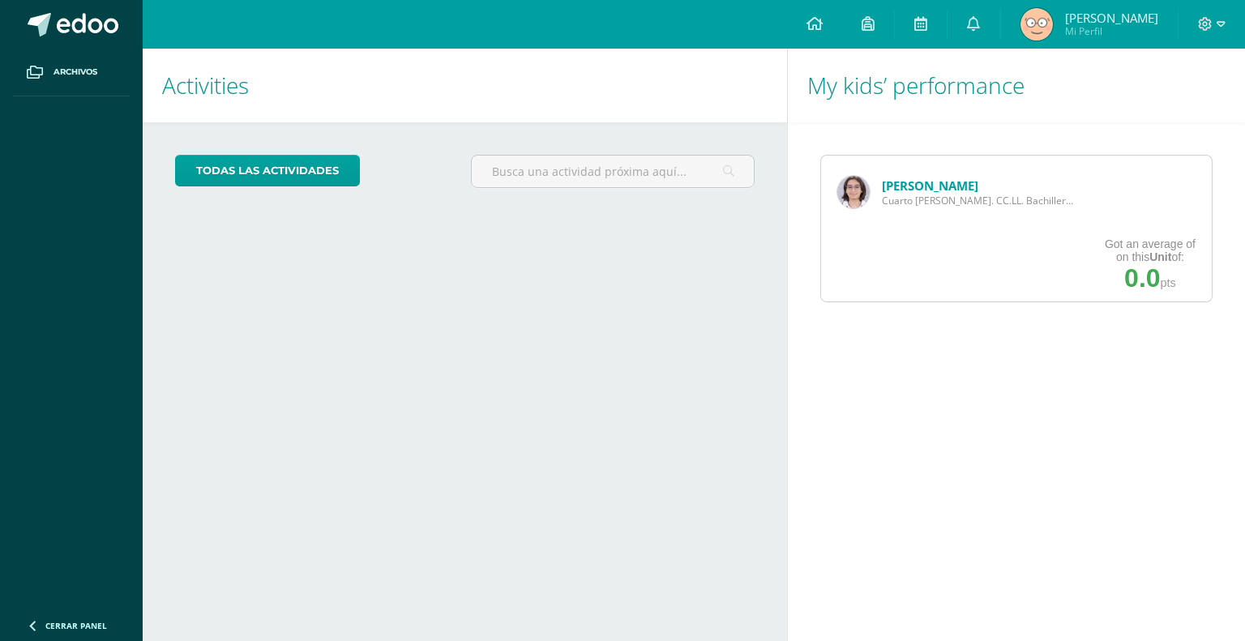
click at [911, 178] on link "[PERSON_NAME]" at bounding box center [930, 185] width 96 height 16
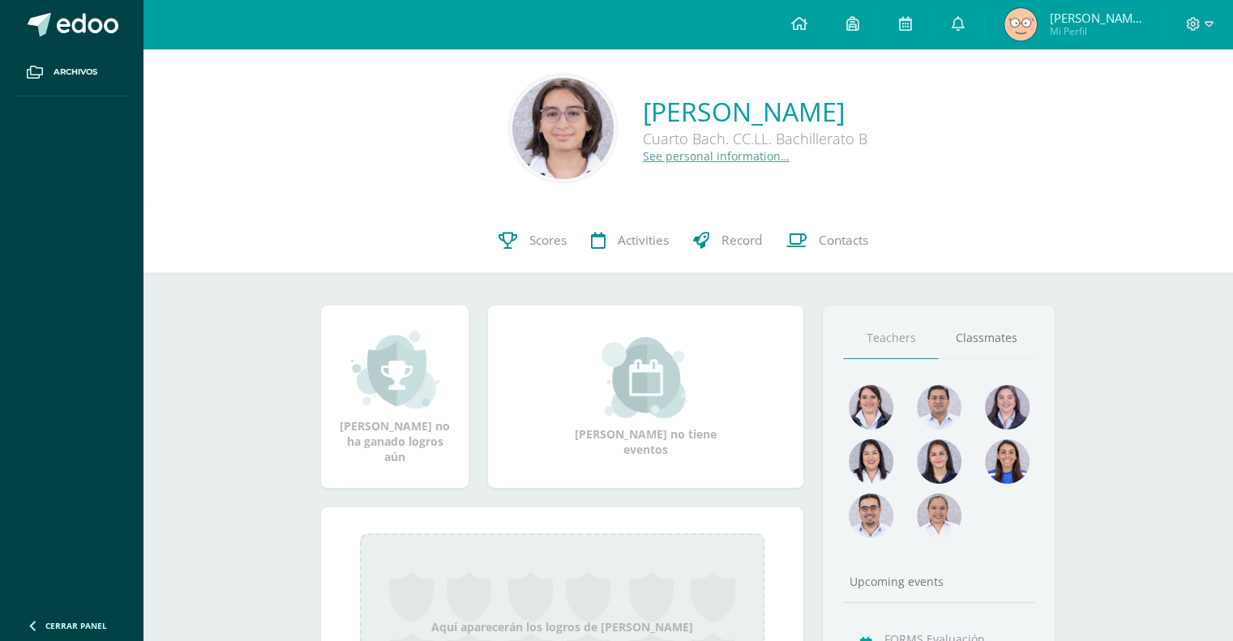
click at [911, 178] on div "Mia Romina Muñoz Vitale Cuarto Bach. CC.LL. Bachillerato B See personal informa…" at bounding box center [688, 129] width 1064 height 108
click at [558, 226] on link "Scores" at bounding box center [532, 240] width 92 height 65
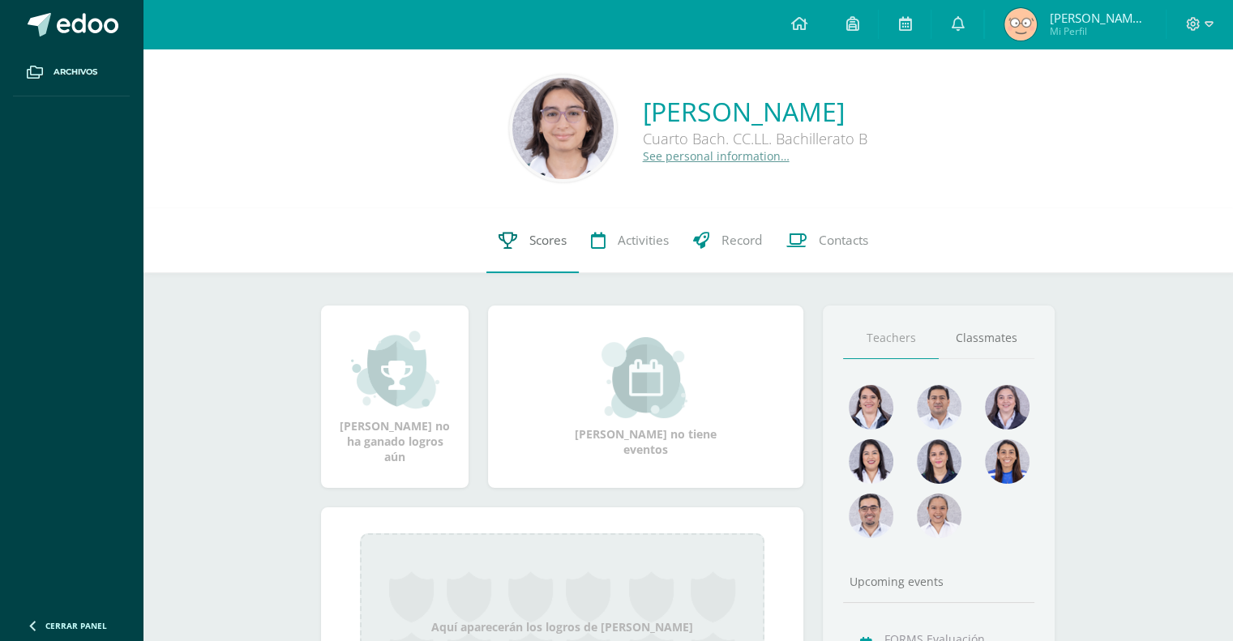
click at [558, 226] on link "Scores" at bounding box center [532, 240] width 92 height 65
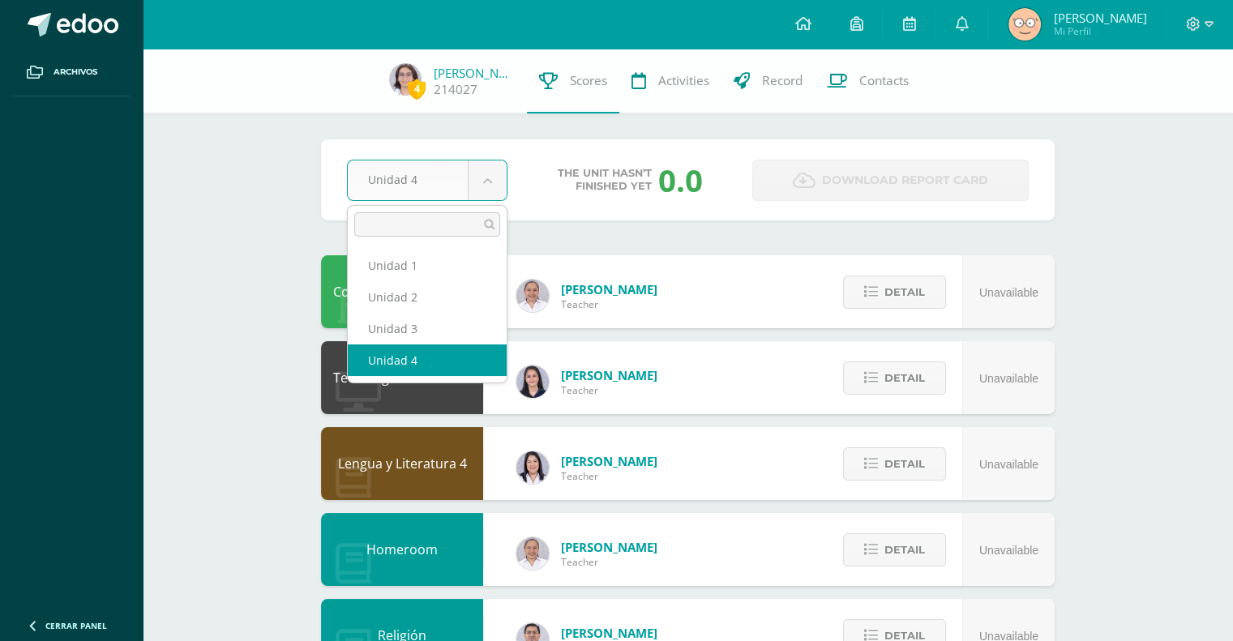
click at [437, 190] on body "Archivos Cerrar panel Configuration Log out [PERSON_NAME] Mi Perfil Notificatio…" at bounding box center [616, 653] width 1233 height 1306
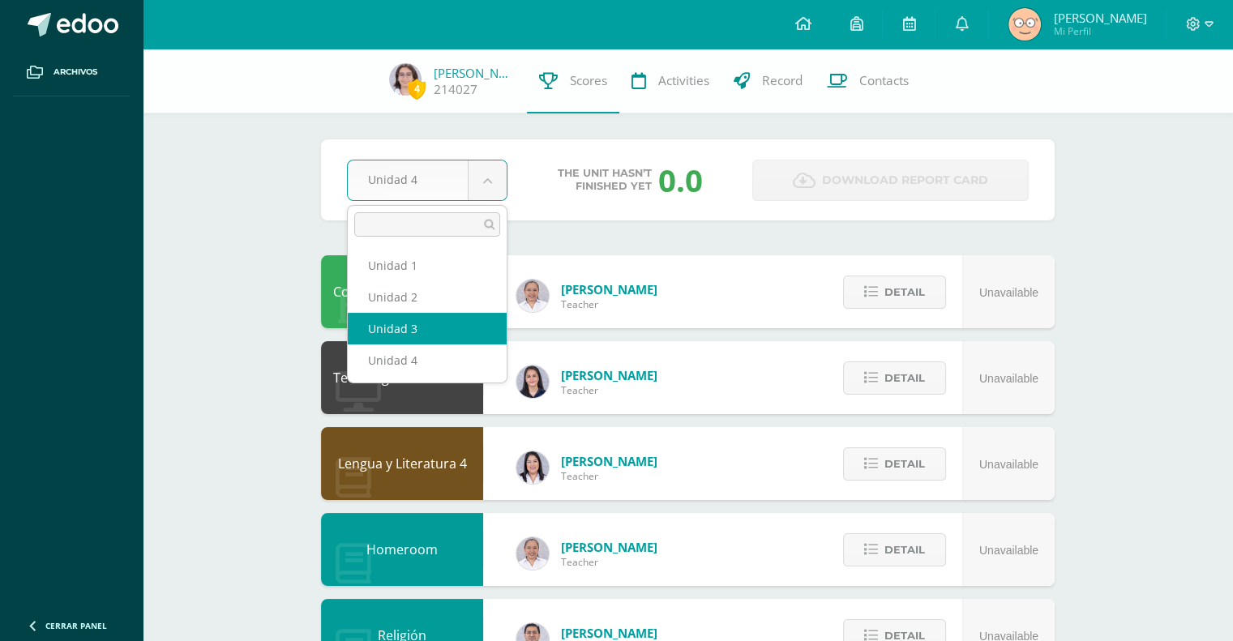
select select "Unidad 3"
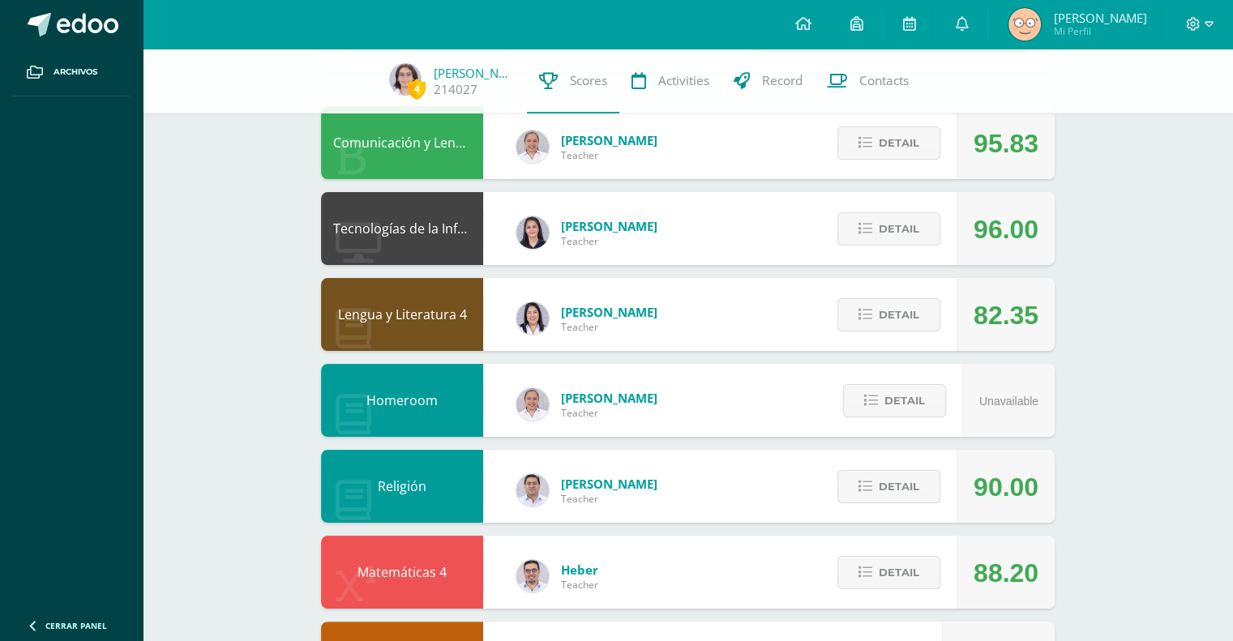
scroll to position [178, 0]
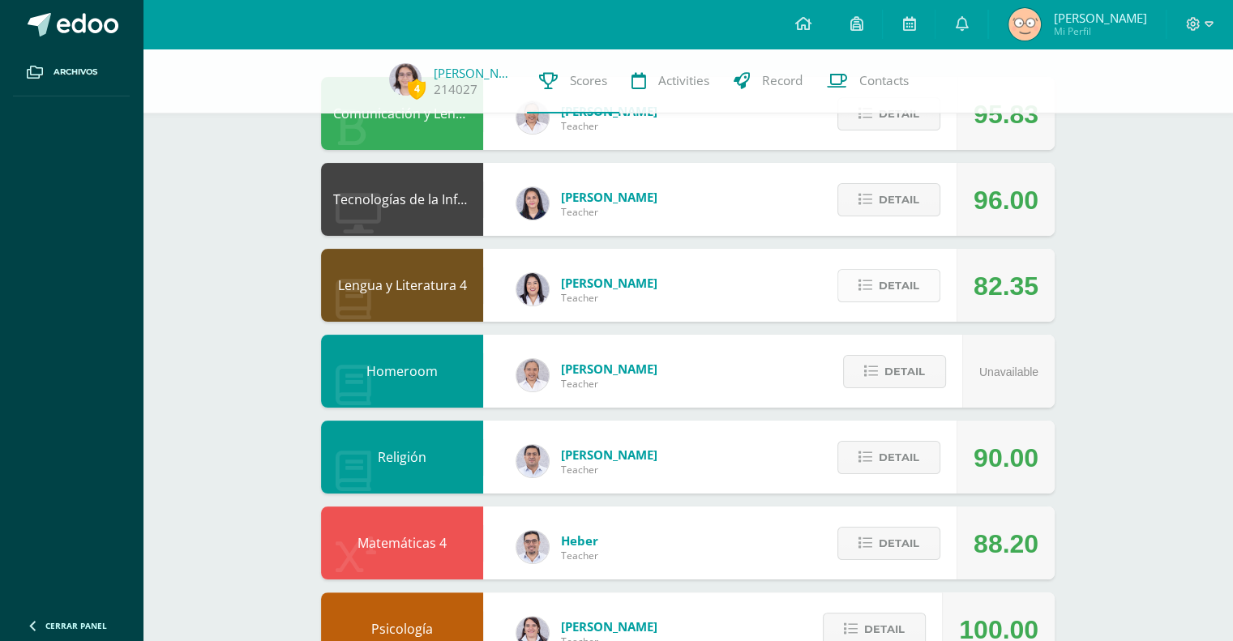
click at [850, 300] on button "Detail" at bounding box center [888, 285] width 103 height 33
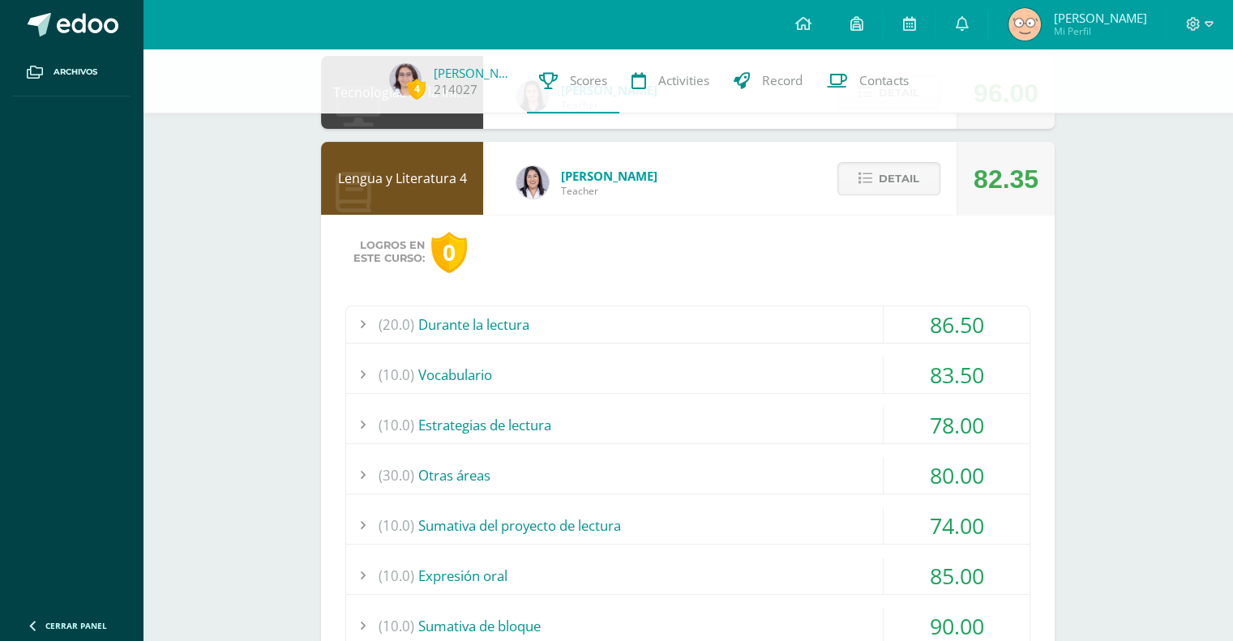
scroll to position [285, 0]
click at [785, 329] on div "(20.0) Durante la lectura" at bounding box center [687, 324] width 683 height 36
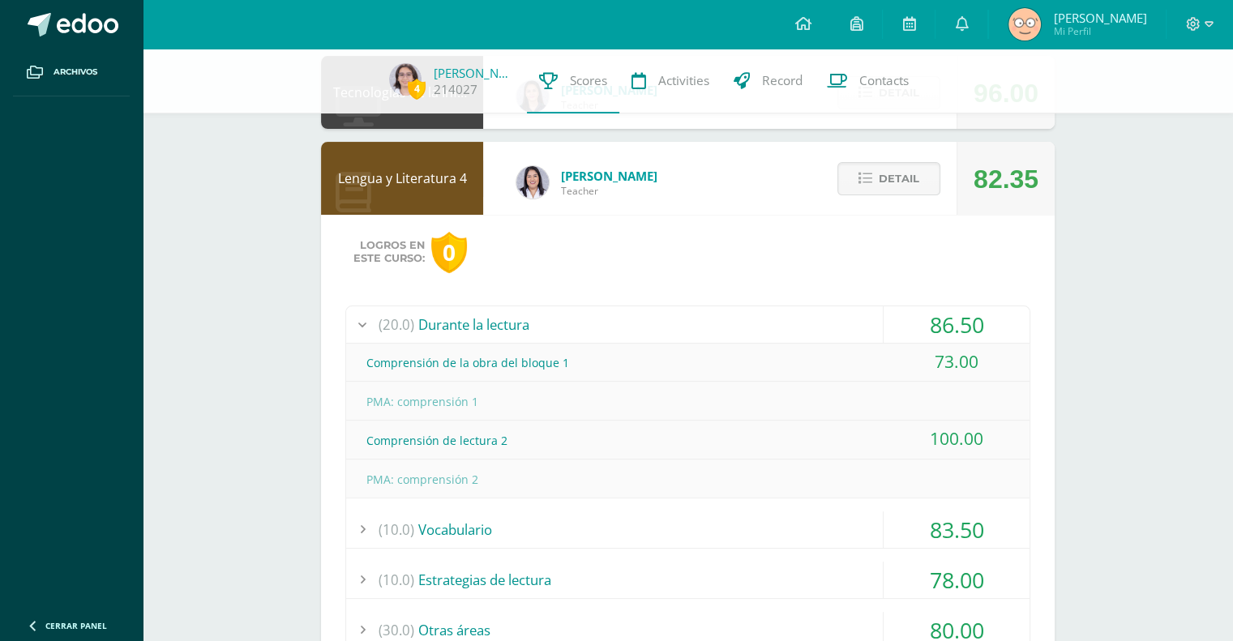
click at [593, 334] on div "(20.0) Durante la lectura" at bounding box center [687, 324] width 683 height 36
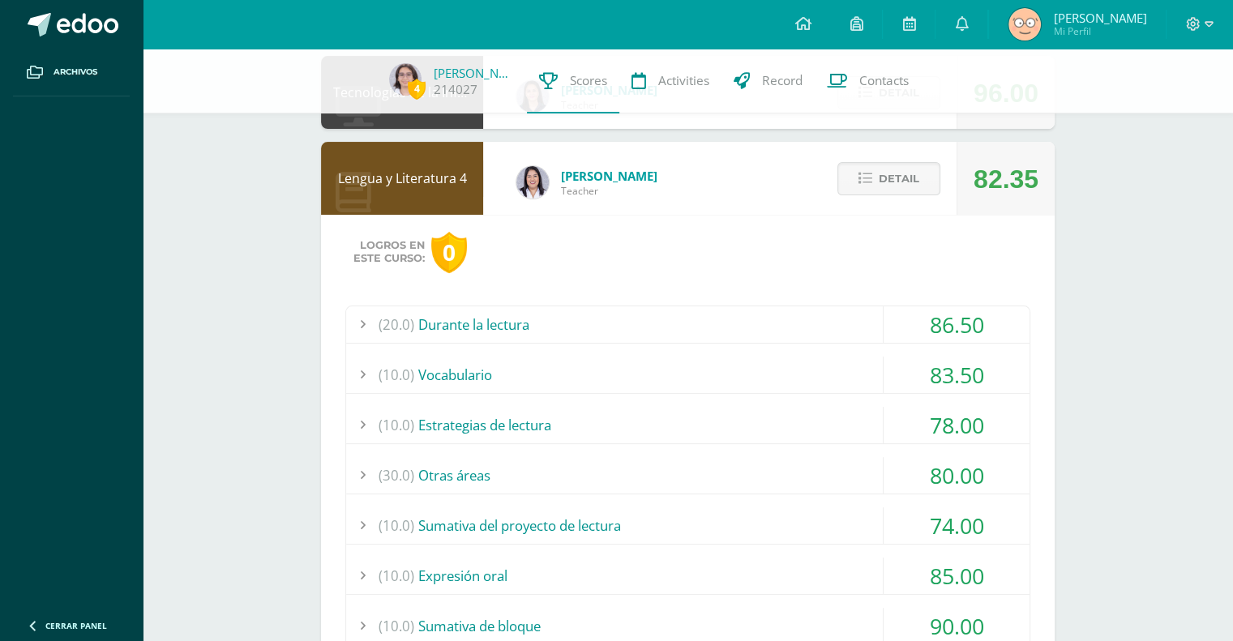
click at [595, 372] on div "(10.0) Vocabulario" at bounding box center [687, 375] width 683 height 36
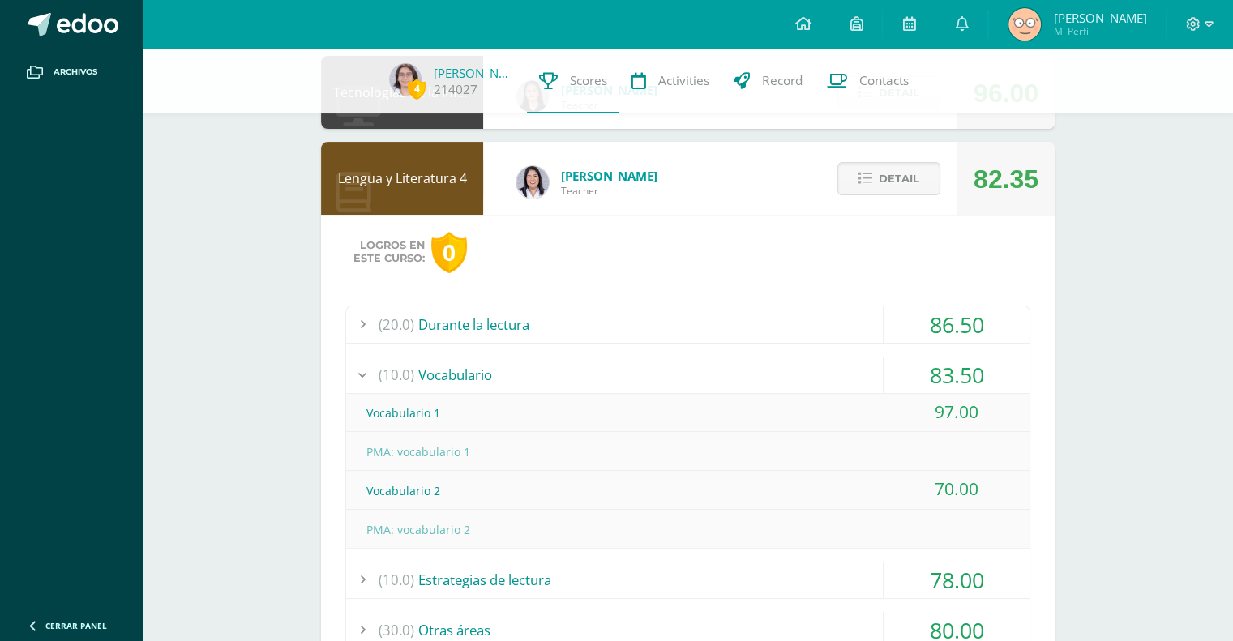
click at [595, 372] on div "(10.0) Vocabulario" at bounding box center [687, 375] width 683 height 36
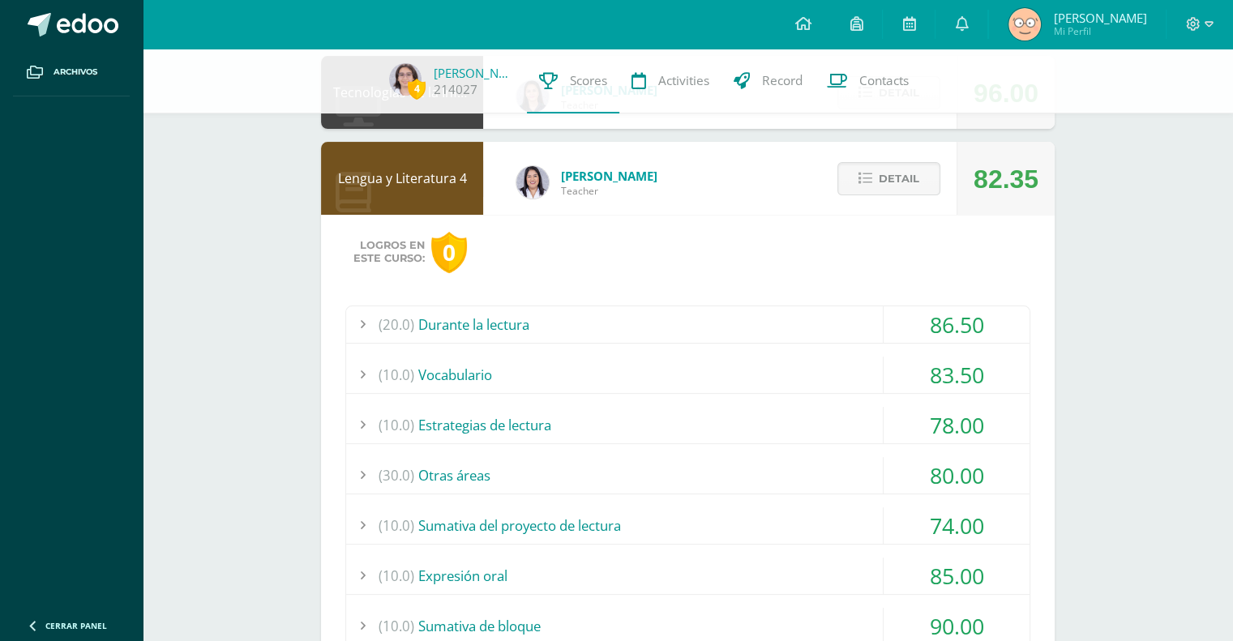
click at [587, 424] on div "(10.0) Estrategias de lectura" at bounding box center [687, 425] width 683 height 36
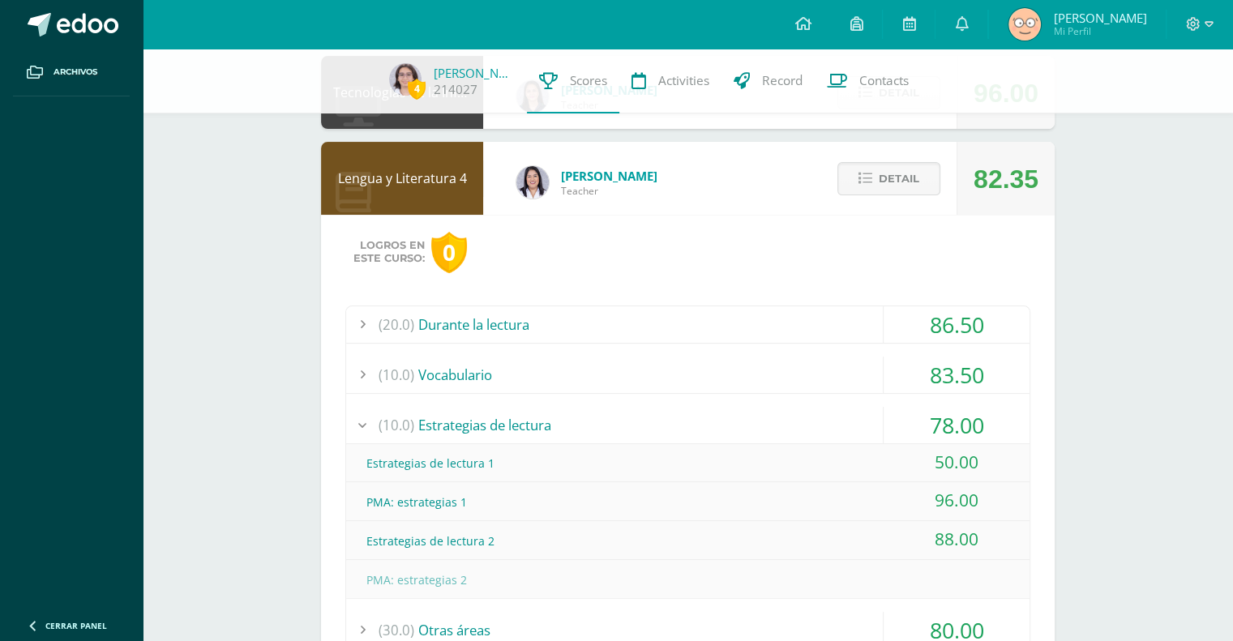
click at [587, 424] on div "(10.0) Estrategias de lectura" at bounding box center [687, 425] width 683 height 36
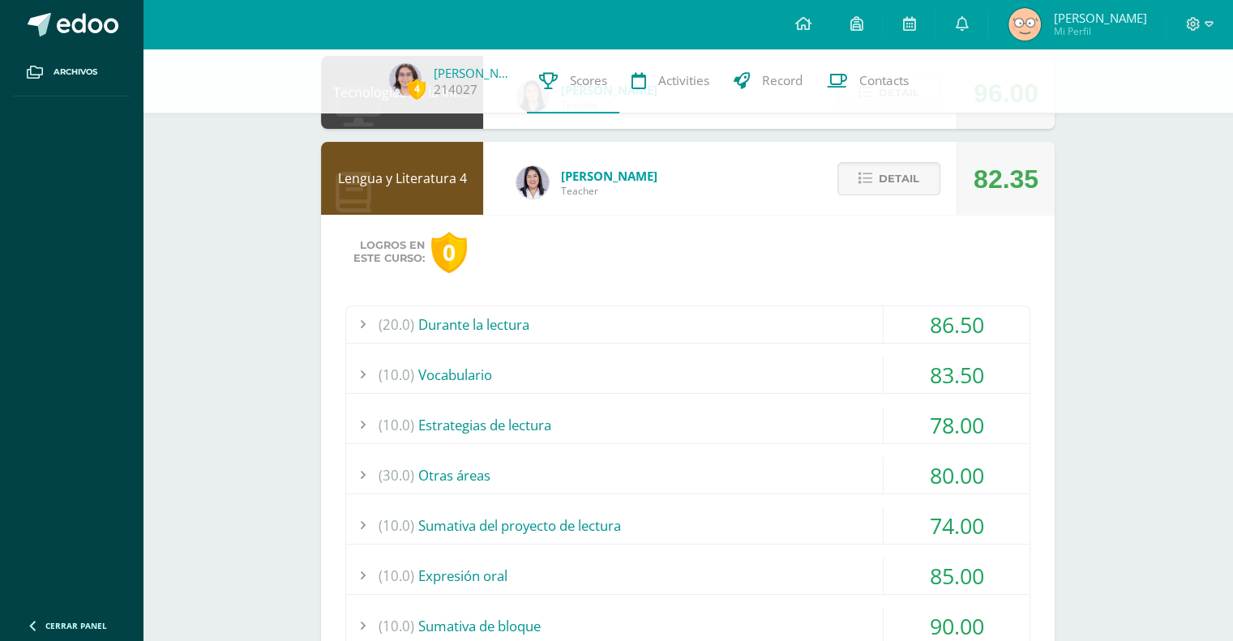
click at [574, 457] on div "(30.0) Otras áreas" at bounding box center [687, 475] width 683 height 36
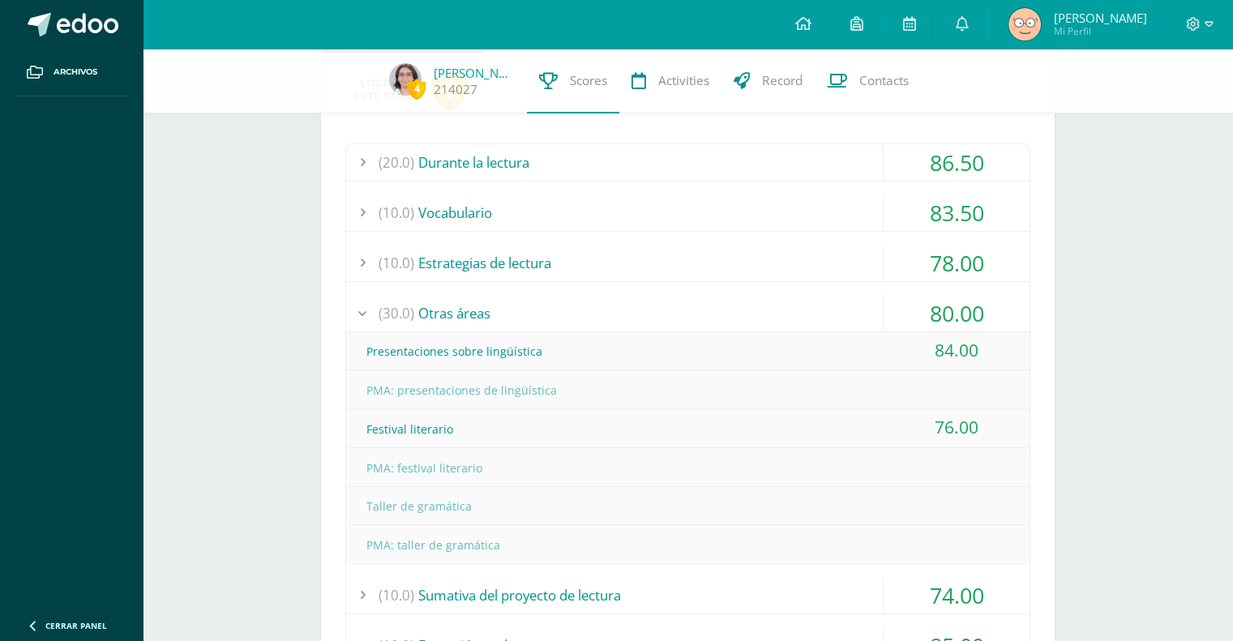
scroll to position [451, 0]
drag, startPoint x: 973, startPoint y: 418, endPoint x: 924, endPoint y: 421, distance: 49.5
click at [924, 421] on div "76.00" at bounding box center [956, 424] width 146 height 36
drag, startPoint x: 924, startPoint y: 421, endPoint x: 908, endPoint y: 461, distance: 43.6
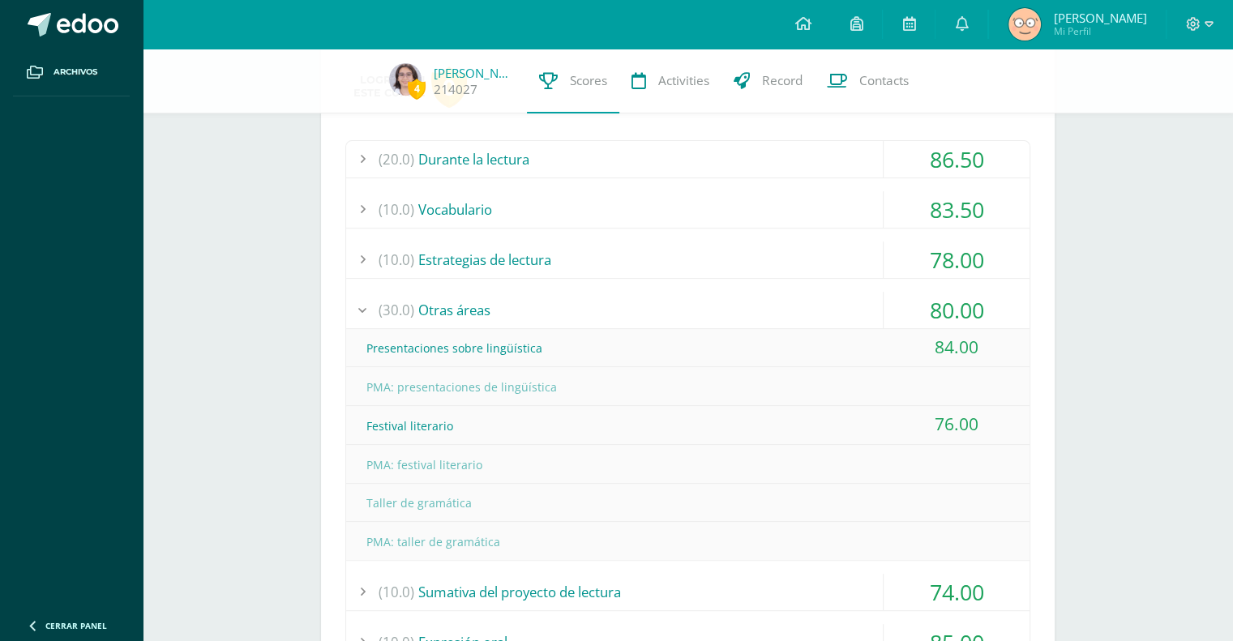
click at [908, 461] on div "Presentaciones sobre lingüística 84.00 PMA: presentaciones de lingüística" at bounding box center [687, 445] width 683 height 232
click at [908, 461] on div "PMA: festival literario" at bounding box center [687, 465] width 683 height 36
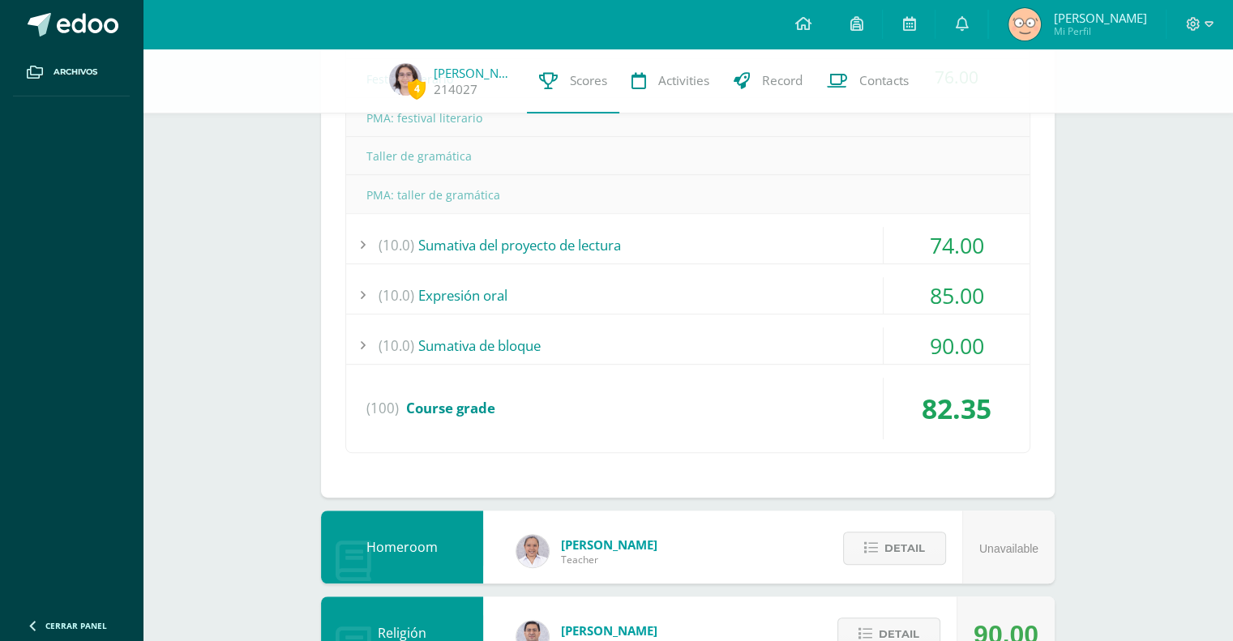
scroll to position [806, 0]
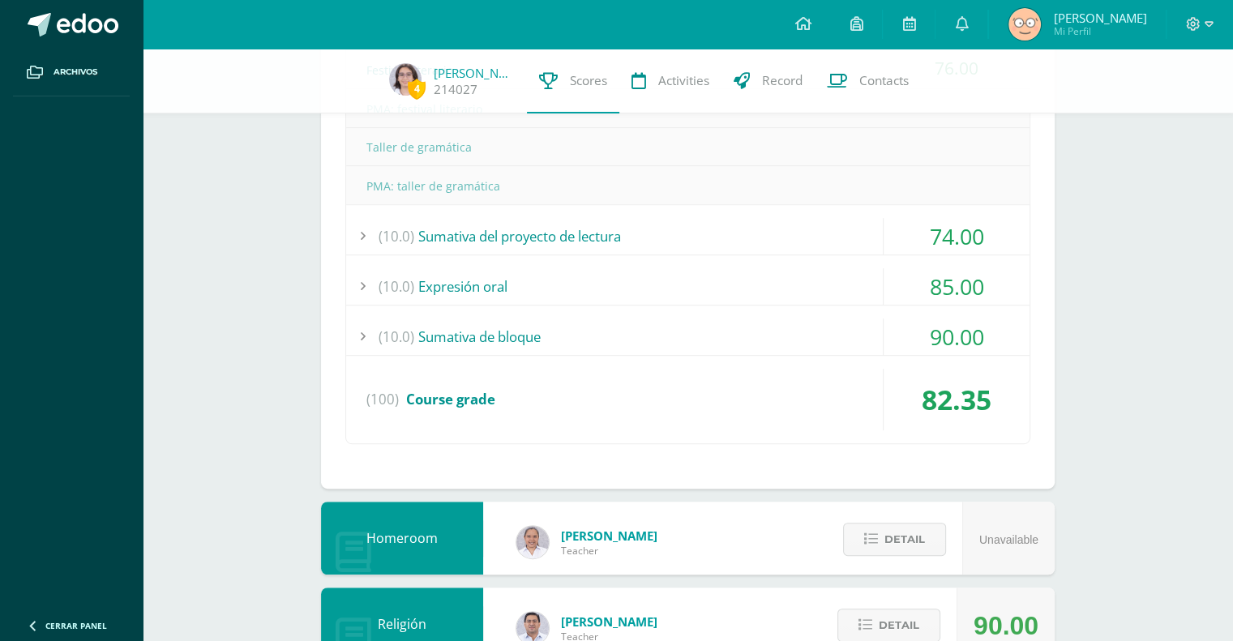
click at [610, 225] on div "(10.0) Sumativa del proyecto de lectura" at bounding box center [687, 236] width 683 height 36
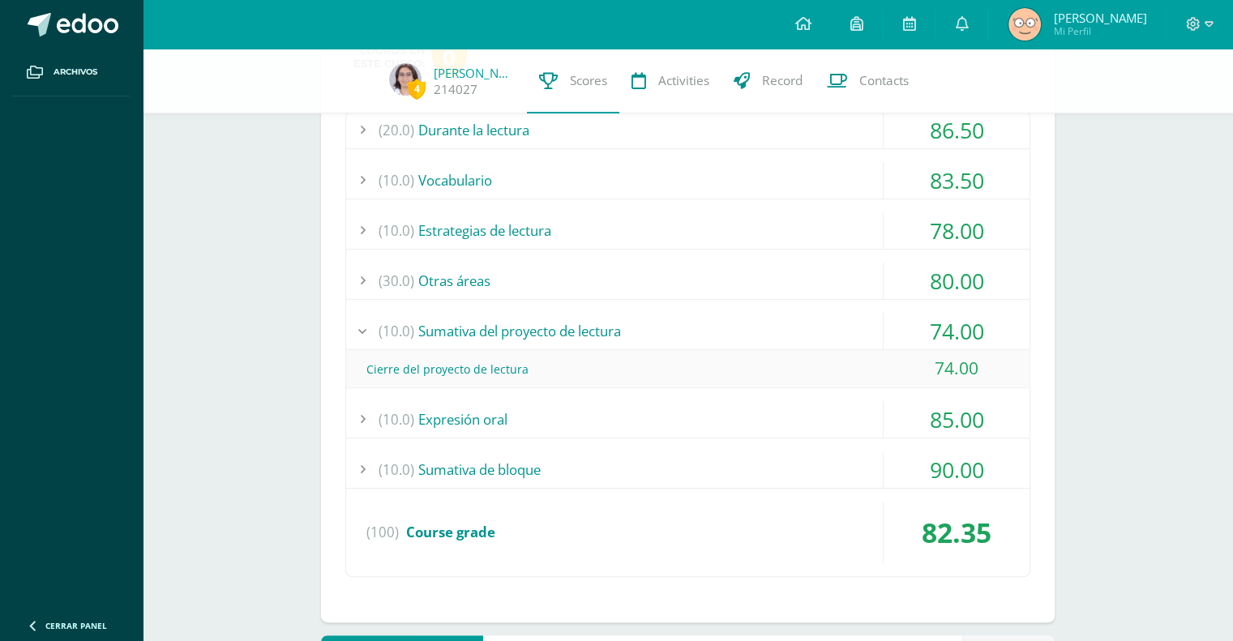
scroll to position [484, 0]
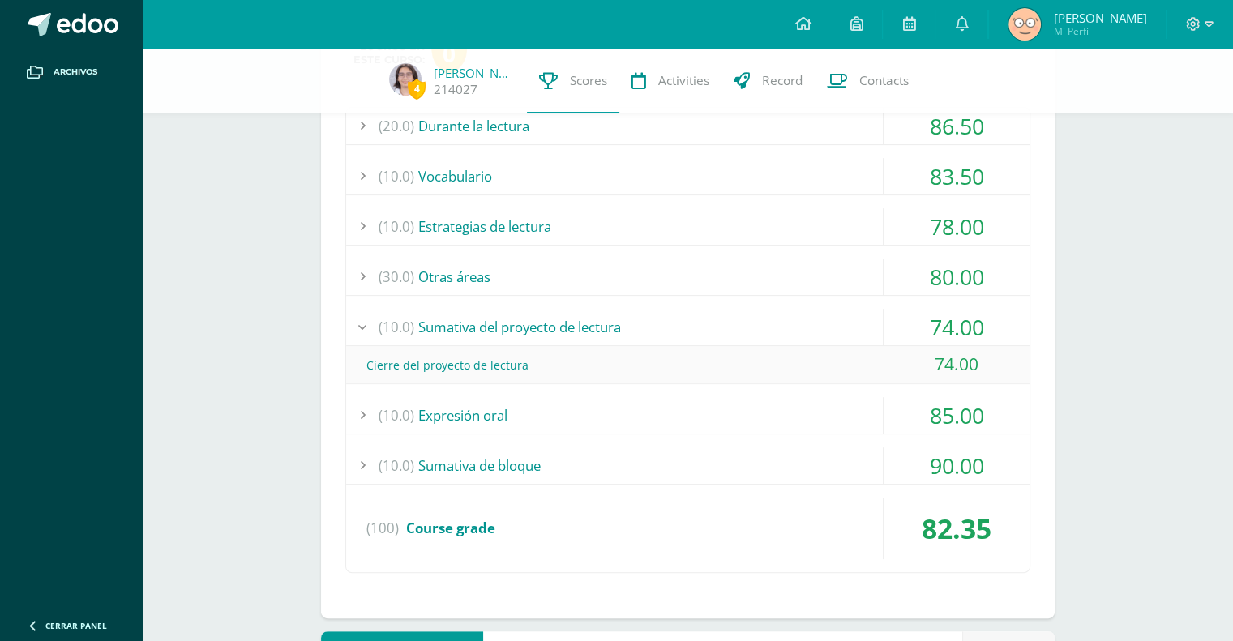
click at [605, 322] on div "(10.0) Sumativa del proyecto de lectura" at bounding box center [687, 327] width 683 height 36
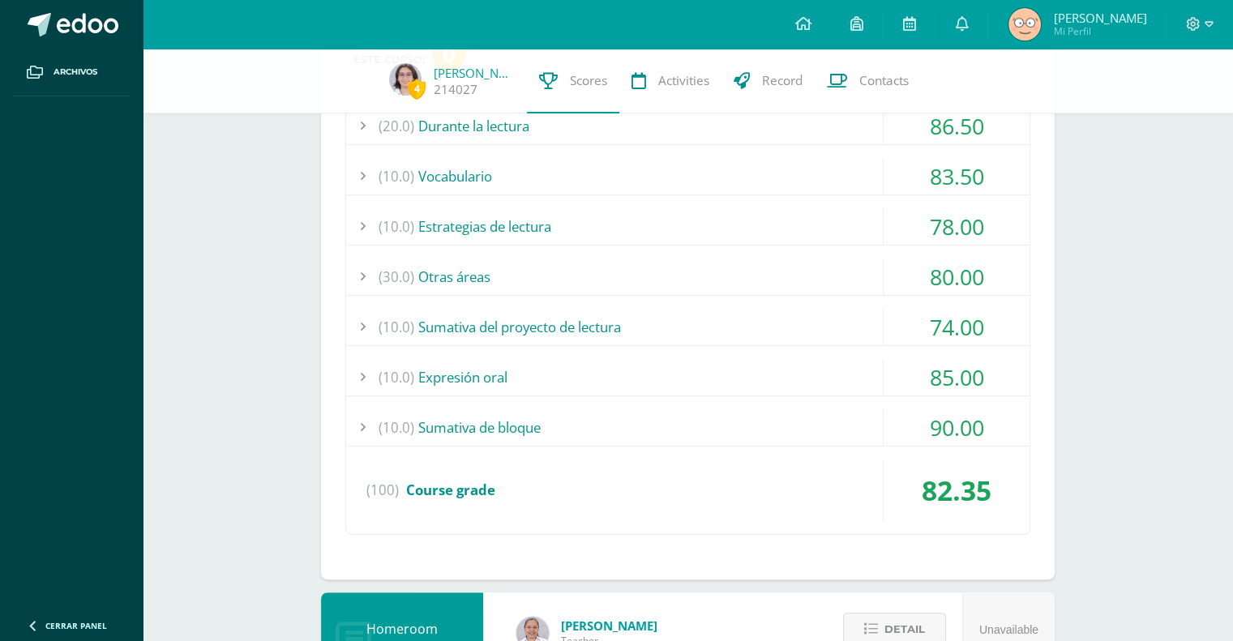
click at [597, 364] on div "(10.0) Expresión oral" at bounding box center [687, 377] width 683 height 36
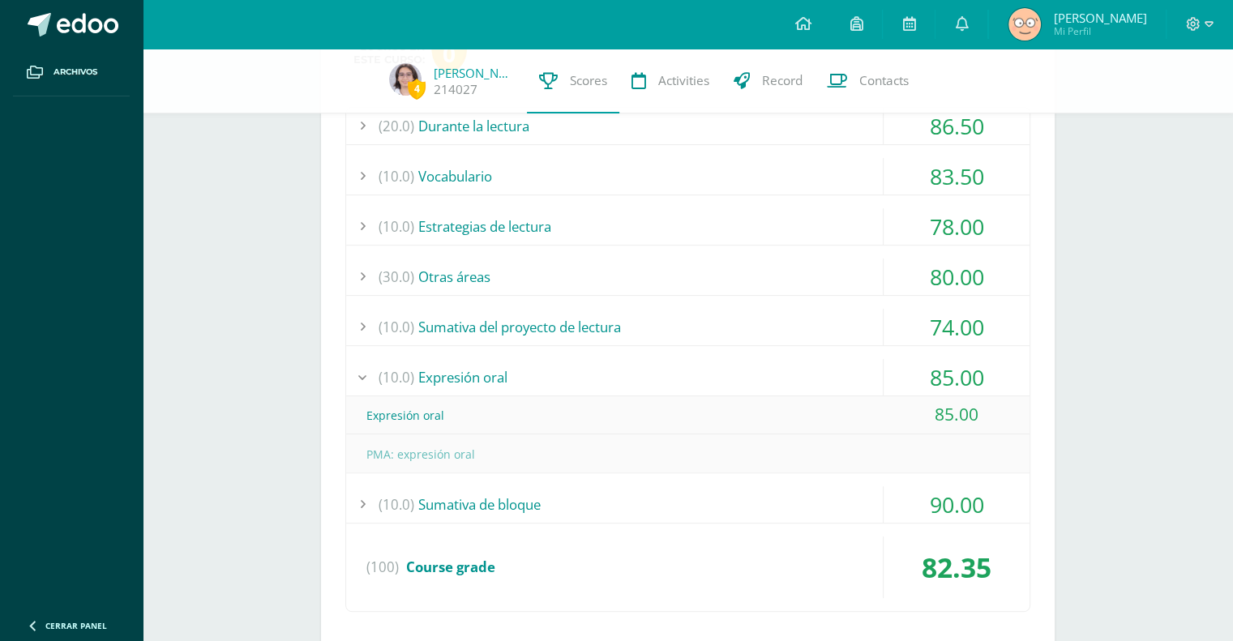
click at [626, 481] on div "(20.0) Durante la lectura 86.50 Comprensión de la obra del bloque 1 73.00 (100)" at bounding box center [687, 360] width 685 height 506
click at [625, 495] on div "(10.0) Sumativa de bloque" at bounding box center [687, 504] width 683 height 36
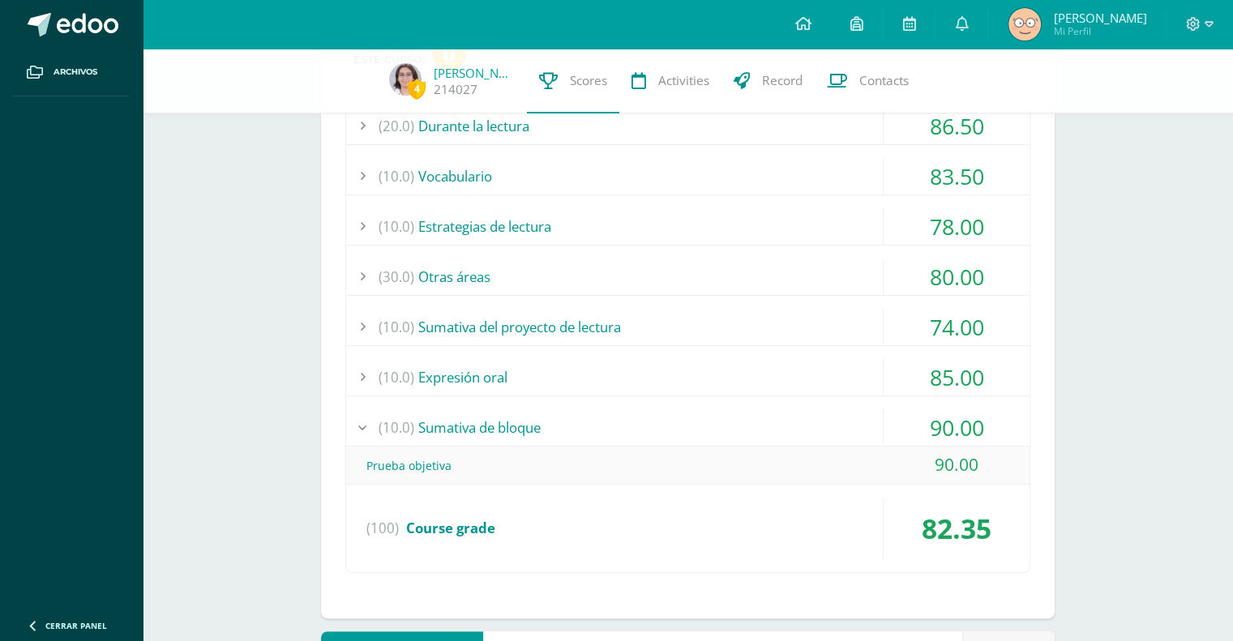
click at [924, 409] on div "90.00" at bounding box center [956, 427] width 146 height 36
